Goal: Task Accomplishment & Management: Manage account settings

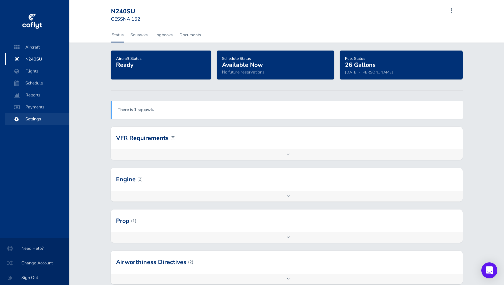
click at [31, 122] on span "Settings" at bounding box center [37, 119] width 51 height 12
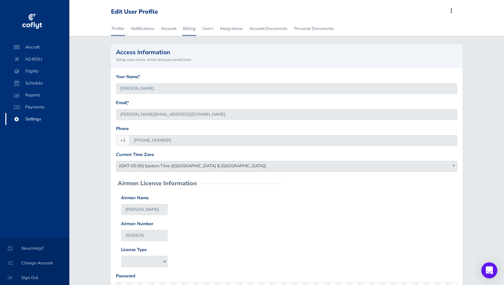
click at [186, 26] on link "Billing" at bounding box center [189, 28] width 14 height 15
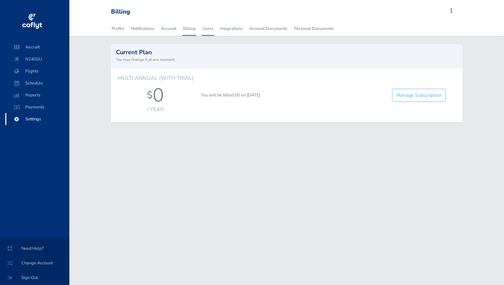
click at [202, 27] on link "Users" at bounding box center [208, 28] width 12 height 15
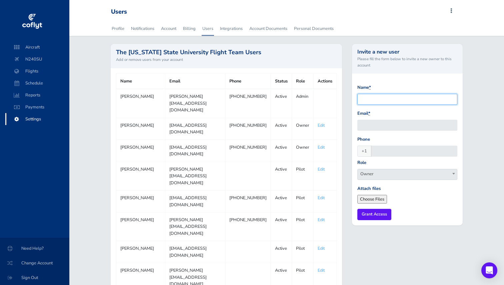
click at [381, 103] on input "Name *" at bounding box center [407, 99] width 100 height 11
type input "Olivia Wysong"
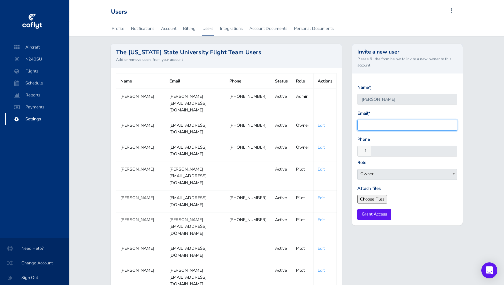
paste input "wysong.26@osu.edu"
type input "wysong.26@osu.edu"
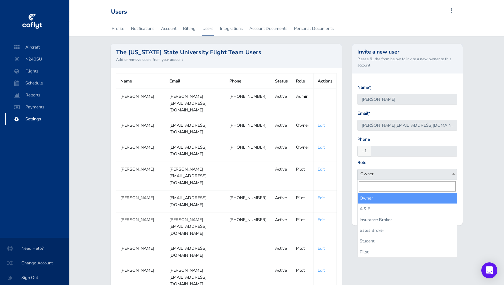
click at [384, 174] on span "Owner" at bounding box center [406, 174] width 99 height 9
click at [376, 165] on div "Role Owner A & P Insurance Broker Sales Broker Student Pilot Owner" at bounding box center [407, 170] width 100 height 21
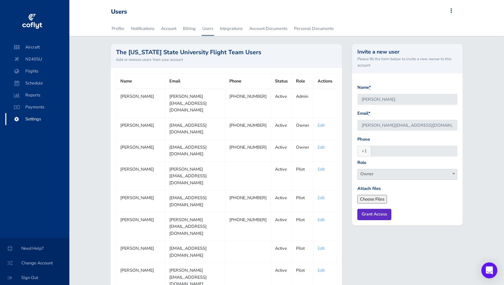
click at [372, 217] on input "Grant Access" at bounding box center [374, 214] width 34 height 11
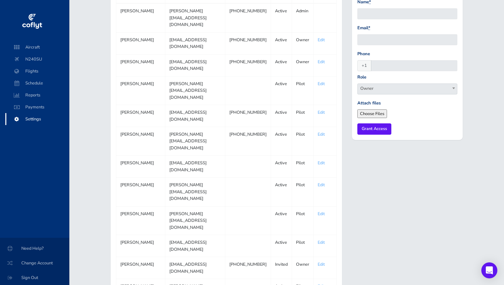
scroll to position [87, 0]
click at [320, 261] on link "Edit" at bounding box center [320, 264] width 7 height 6
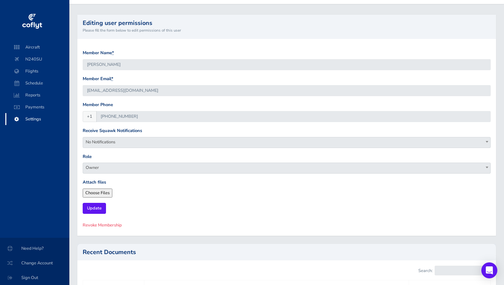
scroll to position [55, 0]
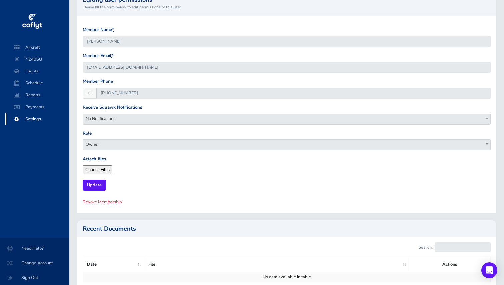
click at [39, 123] on span "Settings" at bounding box center [37, 119] width 51 height 12
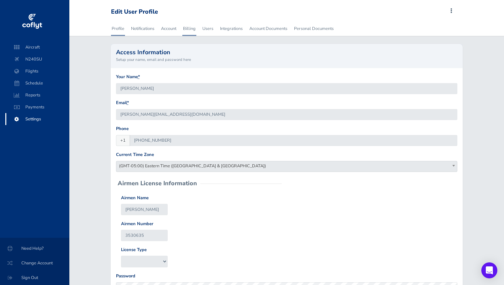
click at [185, 31] on link "Billing" at bounding box center [189, 28] width 14 height 15
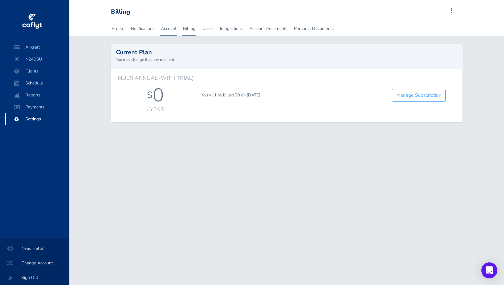
click at [174, 30] on link "Account" at bounding box center [168, 28] width 17 height 15
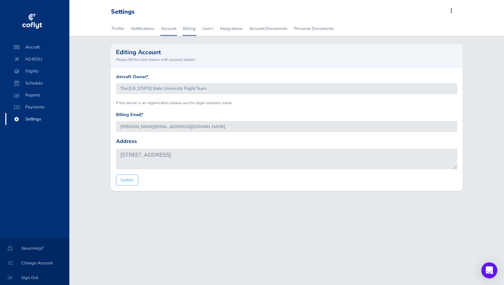
click at [192, 29] on link "Billing" at bounding box center [189, 28] width 14 height 15
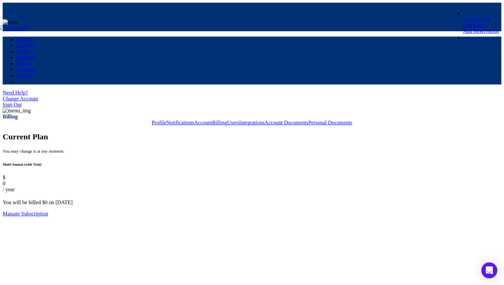
click at [227, 120] on link "Users" at bounding box center [233, 123] width 12 height 6
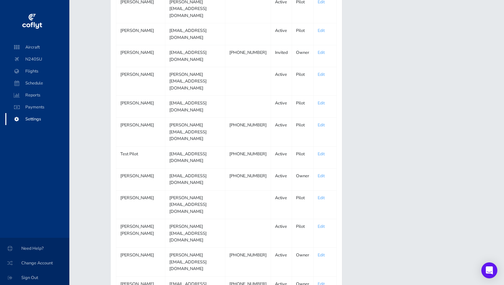
scroll to position [304, 0]
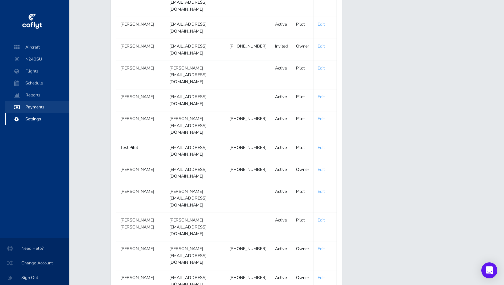
click at [43, 109] on span "Payments" at bounding box center [37, 107] width 51 height 12
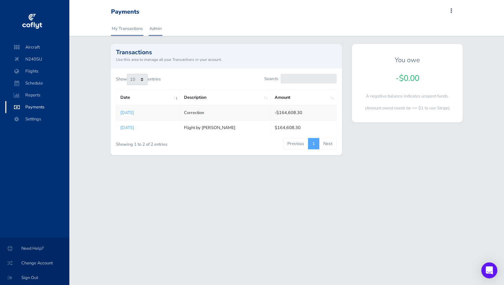
click at [158, 29] on link "Admin" at bounding box center [156, 28] width 14 height 15
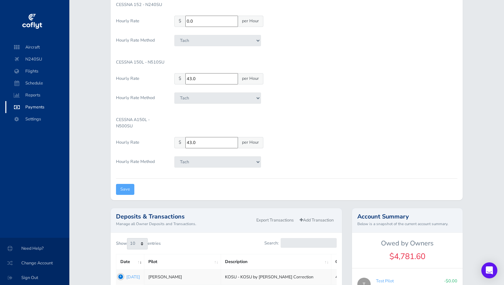
scroll to position [188, 0]
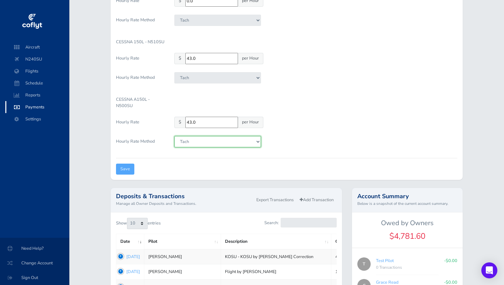
click at [182, 138] on select "[PERSON_NAME]" at bounding box center [217, 141] width 87 height 11
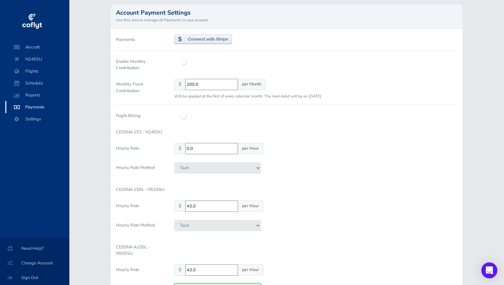
scroll to position [0, 0]
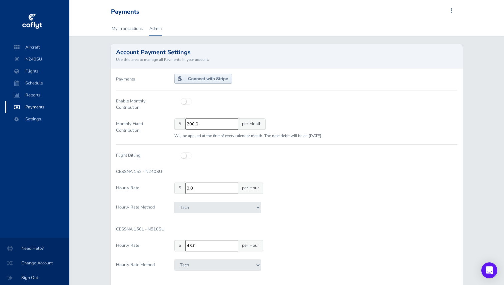
click at [196, 80] on img at bounding box center [203, 79] width 58 height 10
click at [194, 82] on img at bounding box center [203, 79] width 58 height 10
click at [131, 25] on link "My Transactions" at bounding box center [127, 28] width 32 height 15
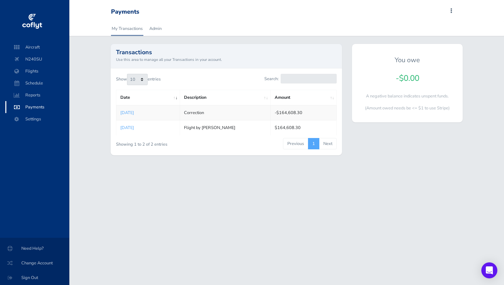
click at [414, 78] on h4 "-$0.00" at bounding box center [407, 79] width 100 height 10
drag, startPoint x: 397, startPoint y: 77, endPoint x: 425, endPoint y: 109, distance: 42.3
click at [425, 109] on div "You owe -$0.00 A negative balance indicates unspent funds. (Amount owed needs b…" at bounding box center [407, 83] width 111 height 78
click at [425, 109] on p "(Amount owed needs be <= $1 to use Stripe)" at bounding box center [407, 108] width 100 height 7
click at [157, 32] on link "Admin" at bounding box center [156, 28] width 14 height 15
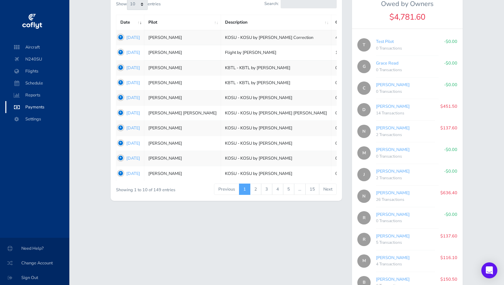
scroll to position [406, 0]
click at [393, 107] on link "Dominic Parenti" at bounding box center [393, 107] width 34 height 6
type input "6405a3dee0"
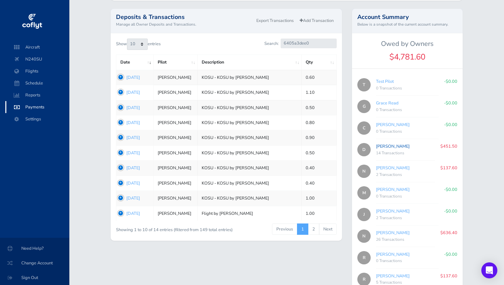
scroll to position [372, 0]
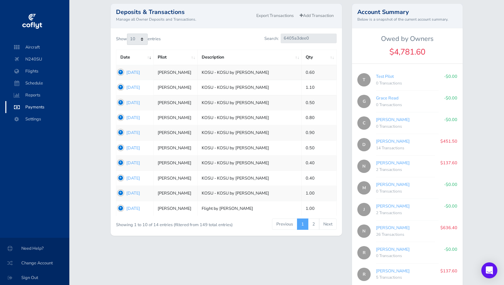
click at [136, 71] on link "Apr 26, 2023" at bounding box center [133, 73] width 14 height 6
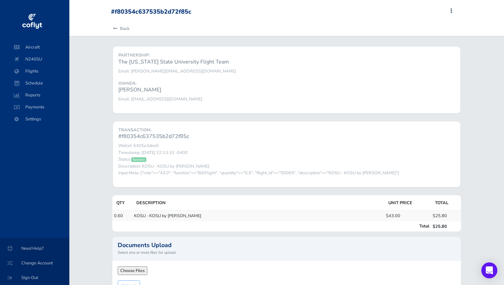
click at [450, 12] on div "#f80354c637535b2d72f85c Add Squawk Add Flight Add Reservation J Profile Setting…" at bounding box center [285, 12] width 349 height 13
click at [452, 8] on span at bounding box center [451, 10] width 8 height 9
click at [304, 92] on h6 "Dominic Parenti" at bounding box center [286, 90] width 336 height 6
click at [27, 49] on span "Aircraft" at bounding box center [37, 47] width 51 height 12
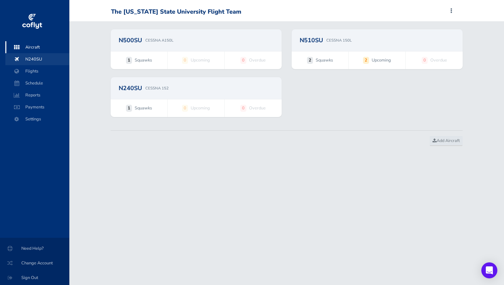
click at [28, 60] on span "N240SU" at bounding box center [37, 59] width 51 height 12
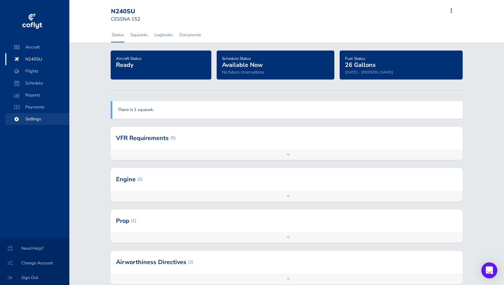
click at [32, 119] on span "Settings" at bounding box center [37, 119] width 51 height 12
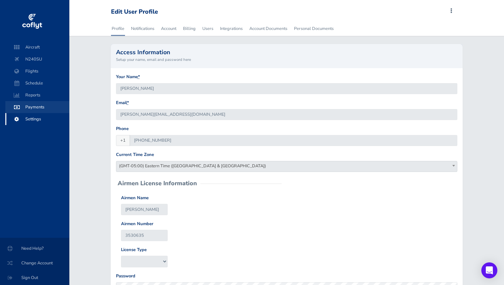
click at [32, 110] on span "Payments" at bounding box center [37, 107] width 51 height 12
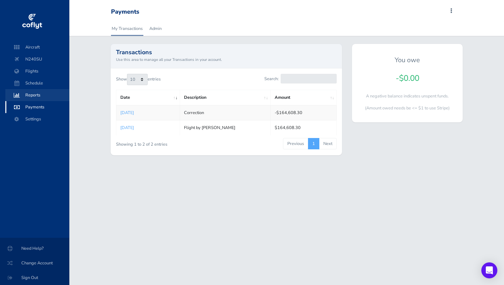
click at [33, 97] on span "Reports" at bounding box center [37, 95] width 51 height 12
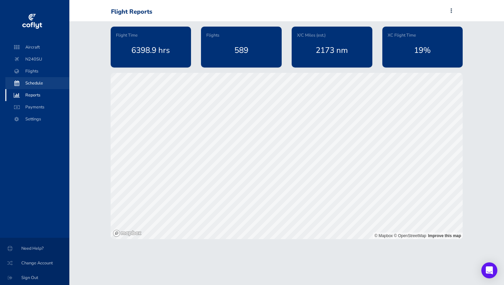
click at [47, 82] on span "Schedule" at bounding box center [37, 83] width 51 height 12
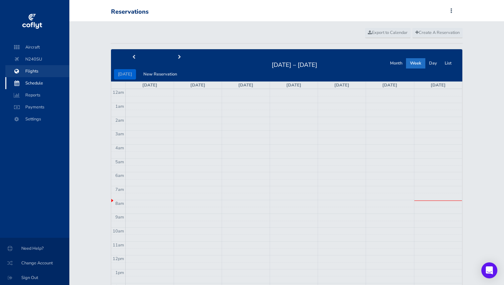
click at [42, 72] on span "Flights" at bounding box center [37, 71] width 51 height 12
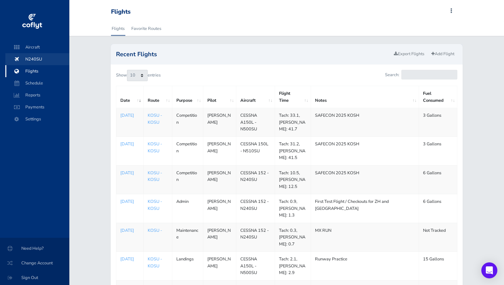
click at [42, 61] on span "N240SU" at bounding box center [37, 59] width 51 height 12
